Goal: Navigation & Orientation: Find specific page/section

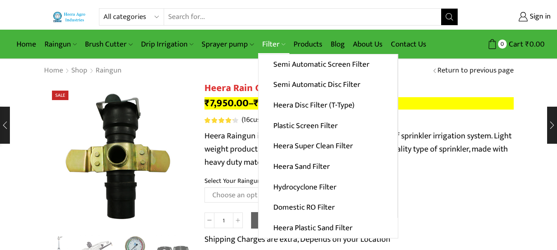
click at [270, 42] on link "Filter" at bounding box center [273, 44] width 31 height 19
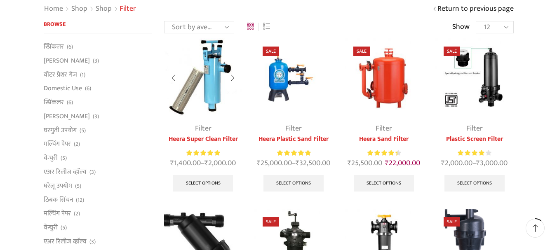
scroll to position [41, 0]
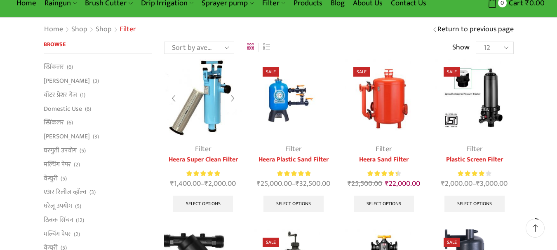
click at [215, 107] on img at bounding box center [203, 98] width 78 height 78
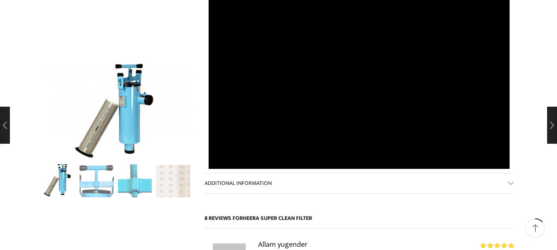
scroll to position [412, 0]
